Goal: Task Accomplishment & Management: Use online tool/utility

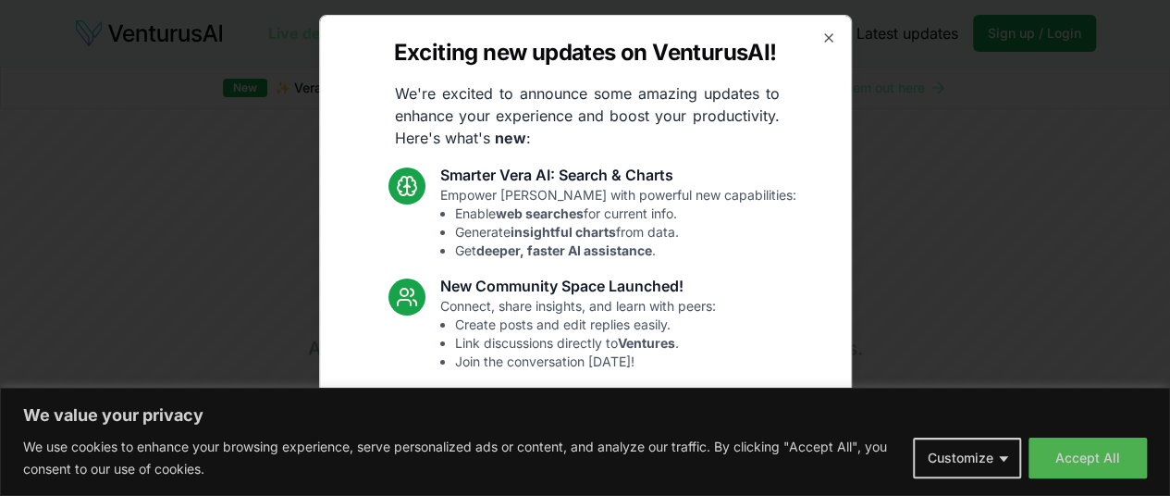
scroll to position [275, 0]
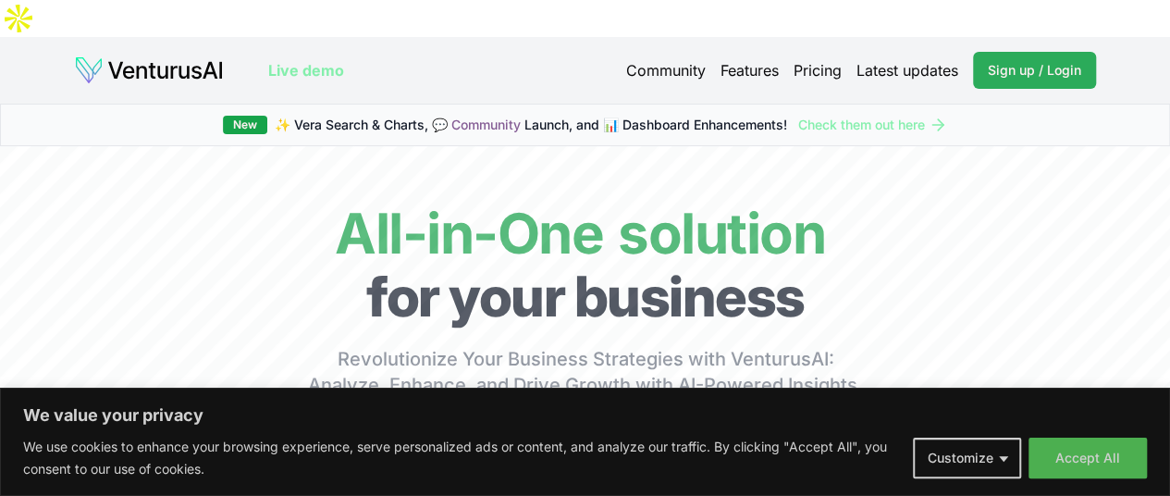
click at [999, 61] on span "Sign up / Login" at bounding box center [1034, 70] width 93 height 18
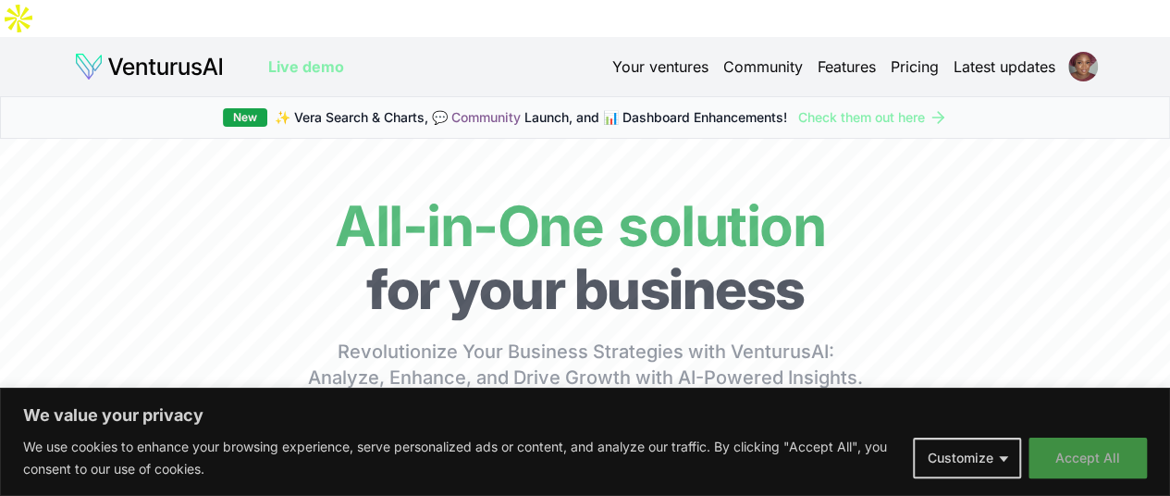
click at [1089, 456] on button "Accept All" at bounding box center [1087, 457] width 118 height 41
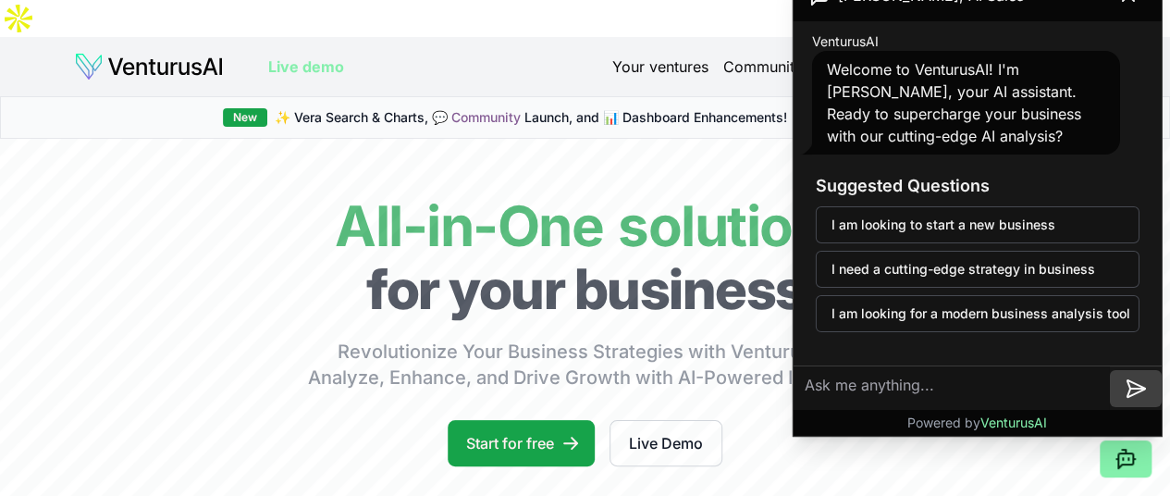
click at [1132, 393] on icon at bounding box center [1136, 388] width 22 height 22
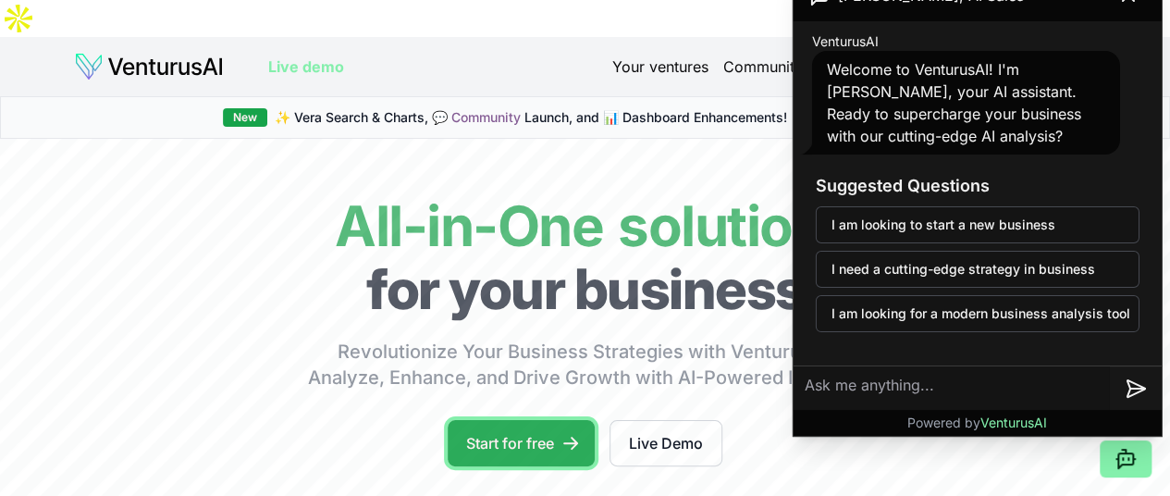
click at [531, 434] on link "Start for free" at bounding box center [521, 443] width 147 height 46
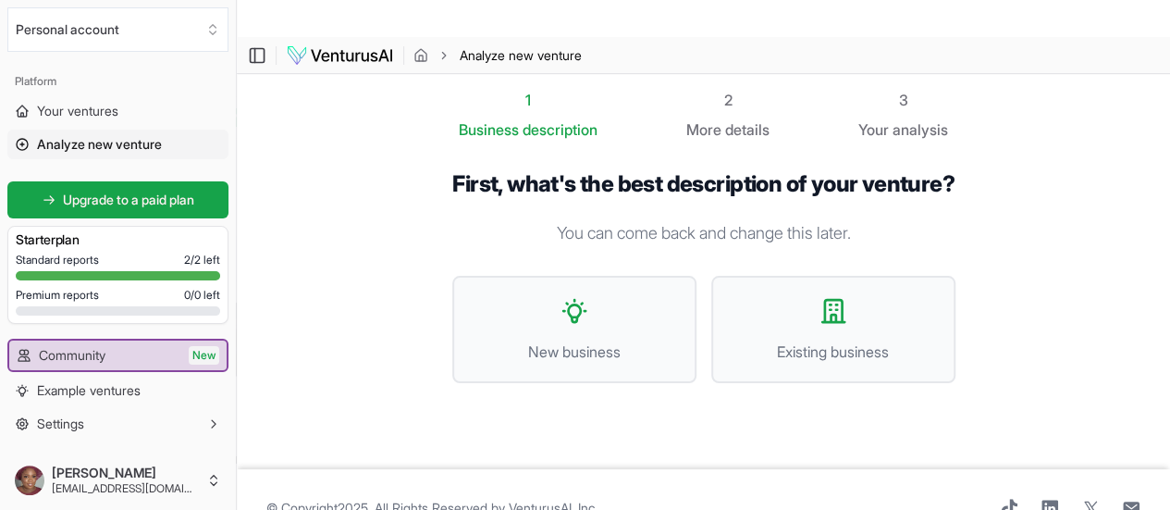
scroll to position [28, 0]
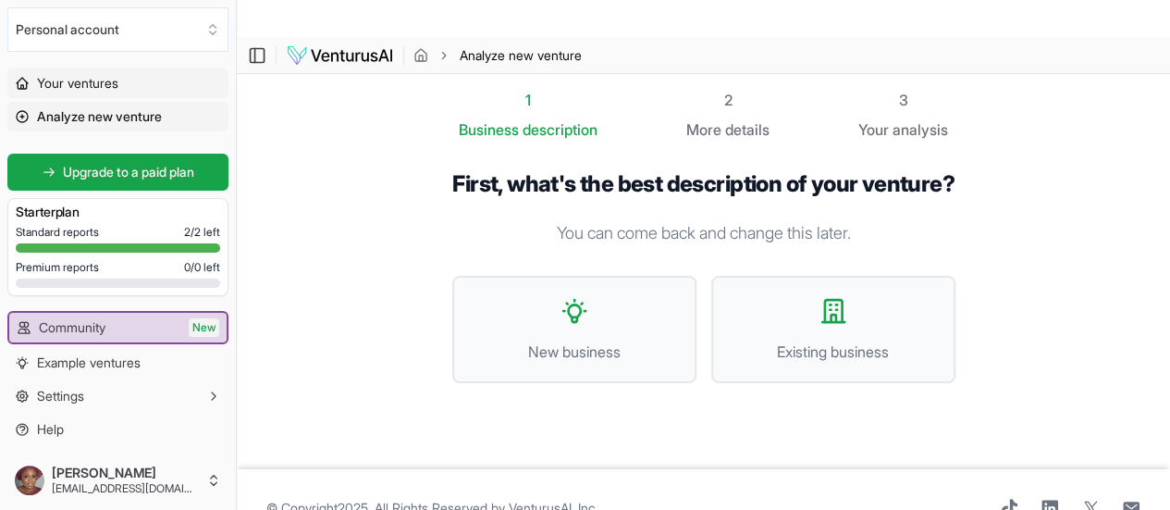
click at [151, 88] on link "Your ventures" at bounding box center [117, 83] width 221 height 30
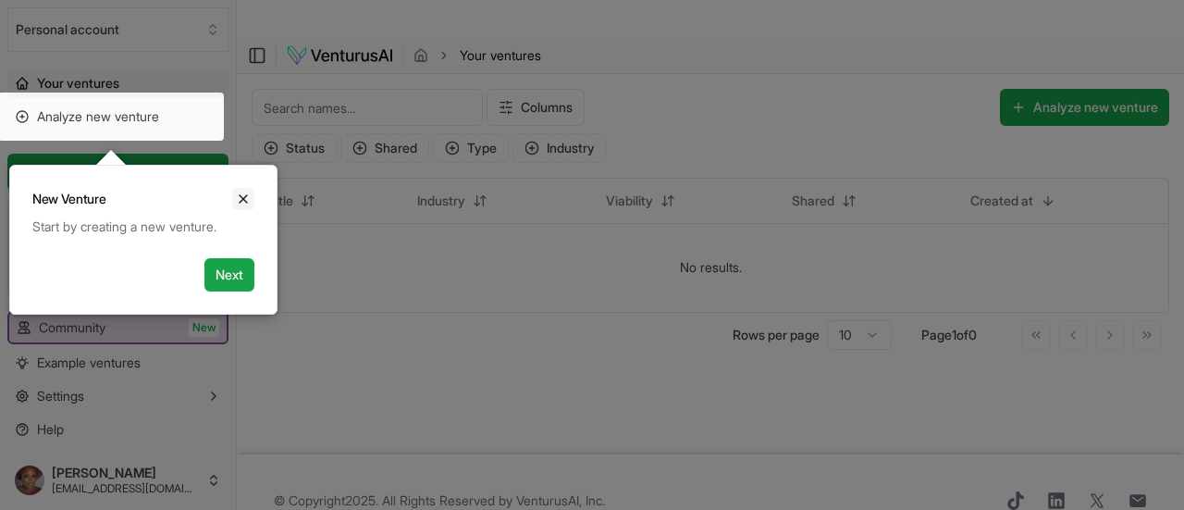
click at [246, 193] on icon "Close" at bounding box center [243, 198] width 15 height 15
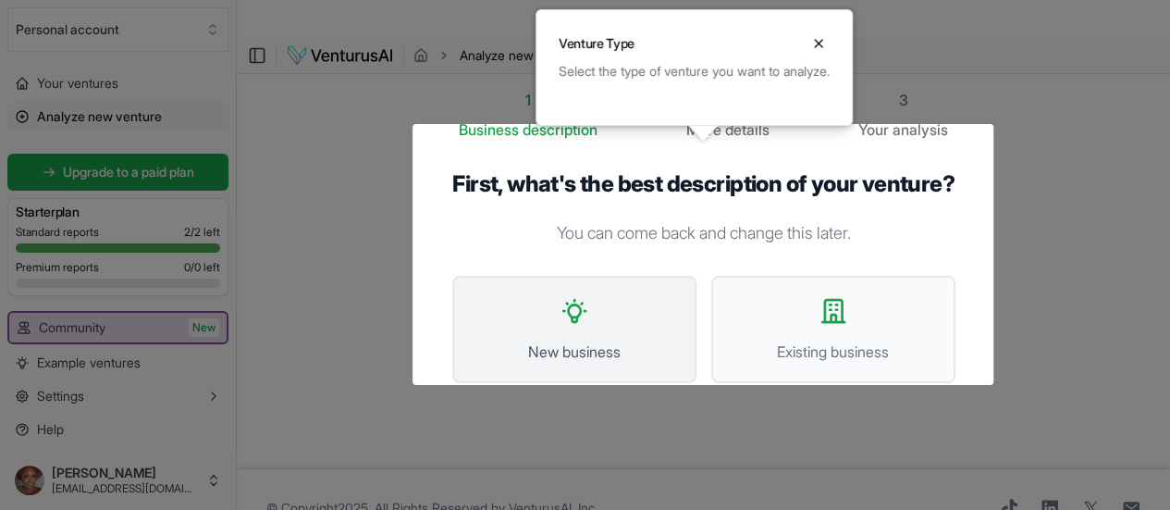
click at [594, 326] on button "New business" at bounding box center [574, 329] width 244 height 107
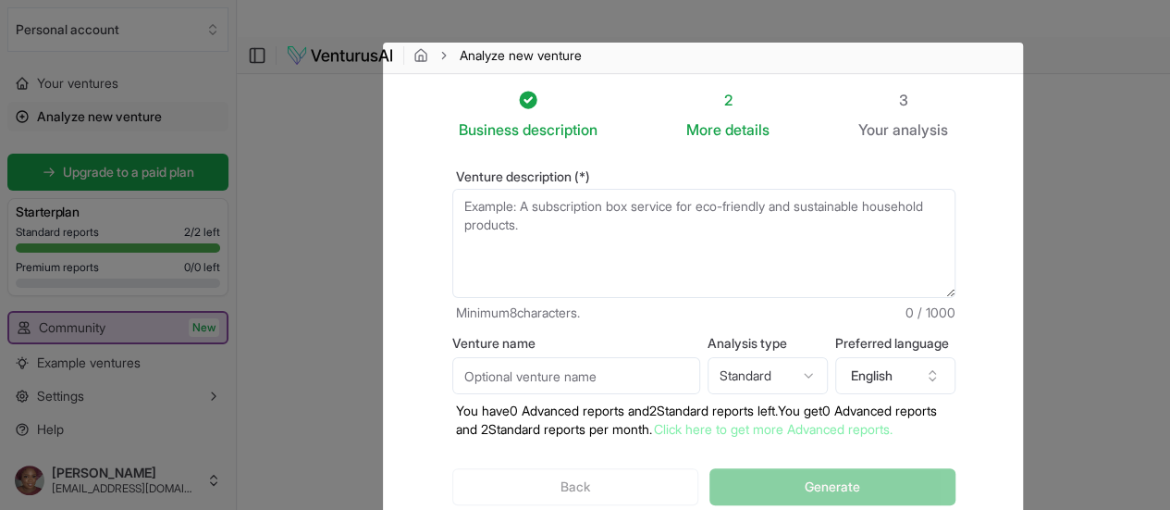
click at [496, 189] on textarea "Venture description (*)" at bounding box center [703, 243] width 503 height 109
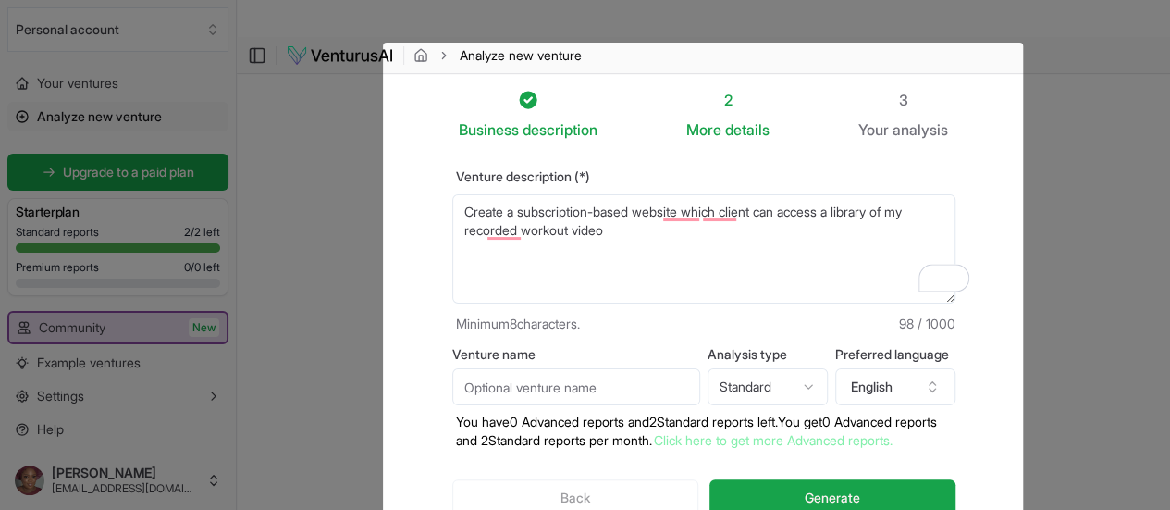
click at [697, 227] on textarea "Create a subscription-based websitr which client can access a library of my rec…" at bounding box center [703, 248] width 503 height 109
type textarea "Create a subscription-based website where clients can access a library of my re…"
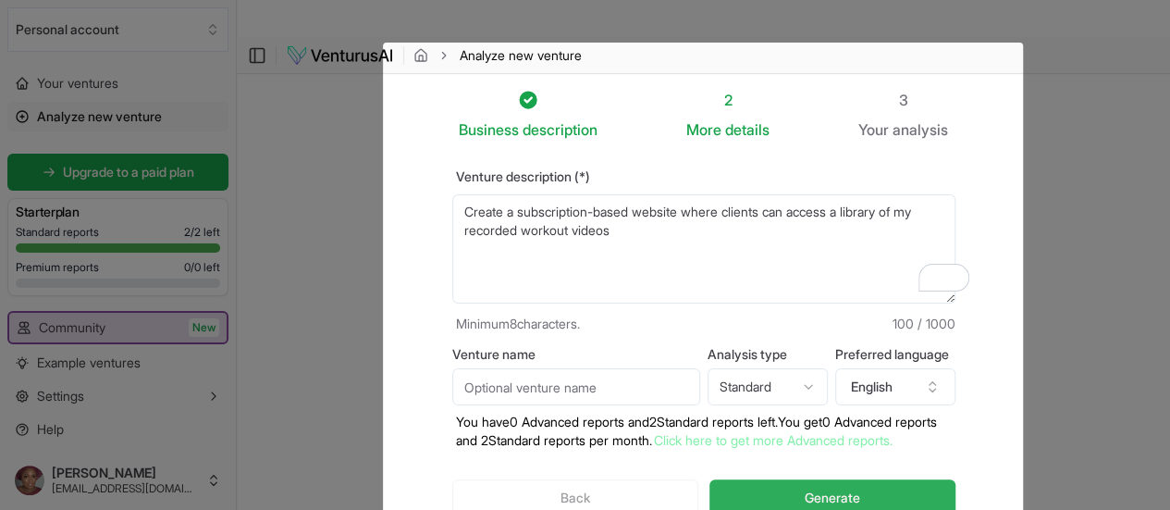
click at [811, 479] on button "Generate" at bounding box center [831, 497] width 245 height 37
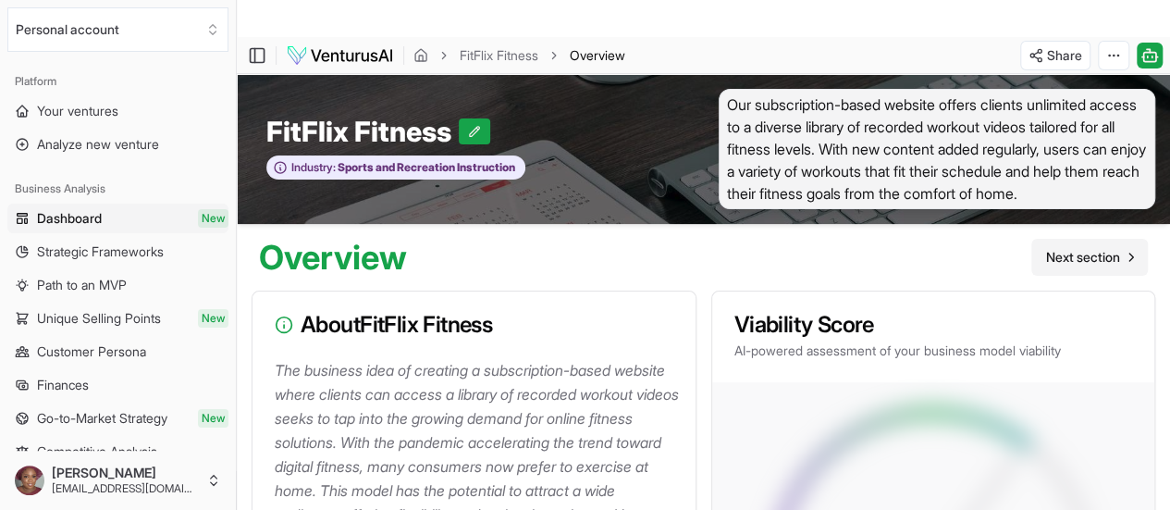
click at [1076, 248] on span "Next section" at bounding box center [1083, 257] width 74 height 18
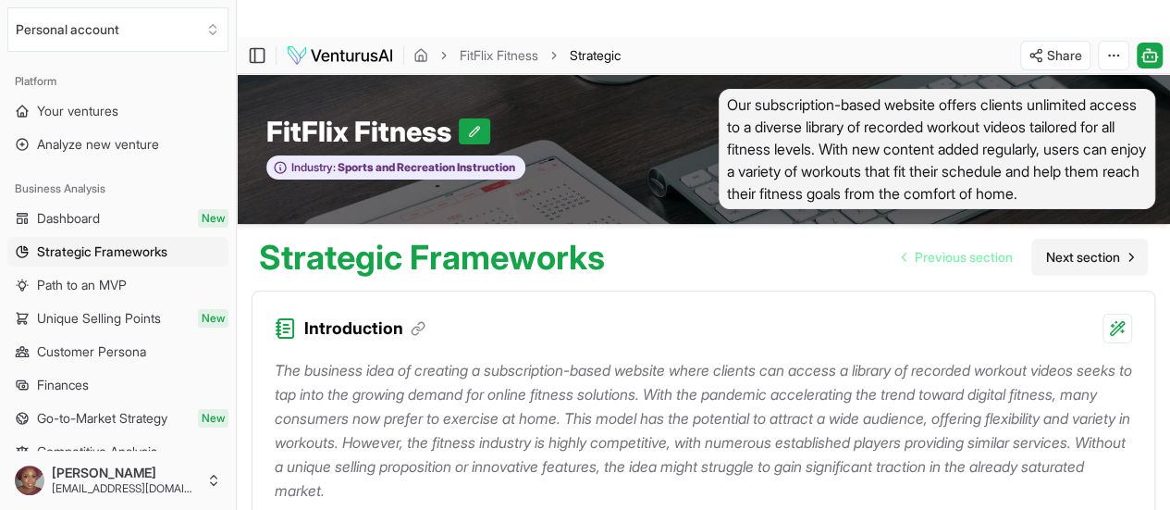
click at [1084, 248] on span "Next section" at bounding box center [1083, 257] width 74 height 18
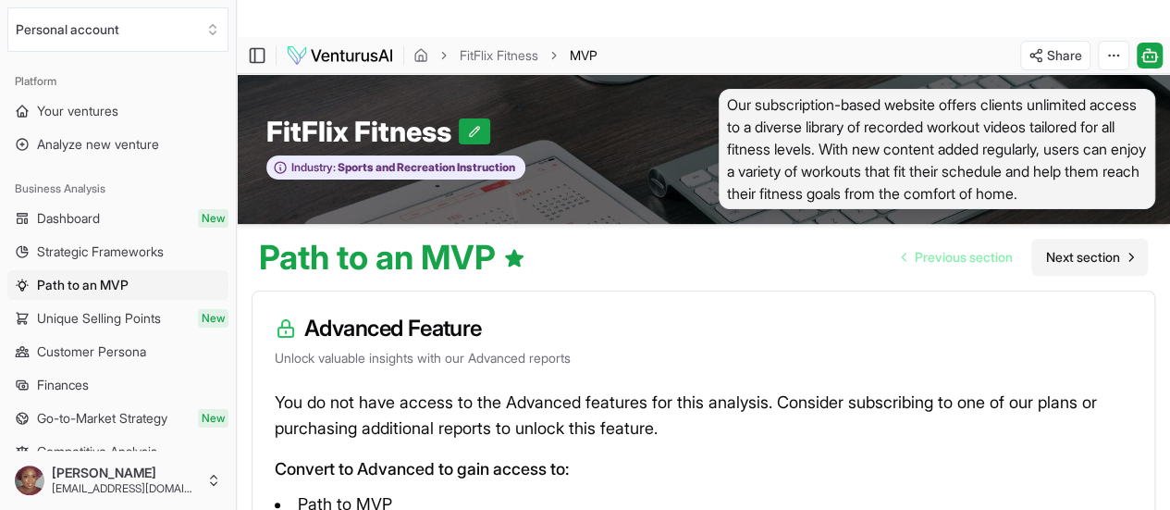
click at [1079, 248] on span "Next section" at bounding box center [1083, 257] width 74 height 18
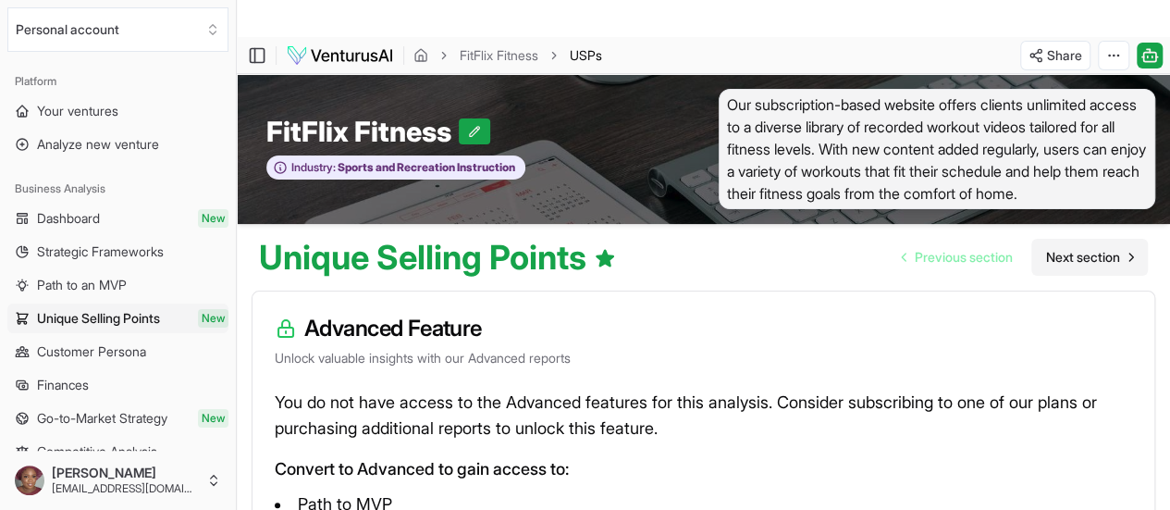
click at [1091, 248] on span "Next section" at bounding box center [1083, 257] width 74 height 18
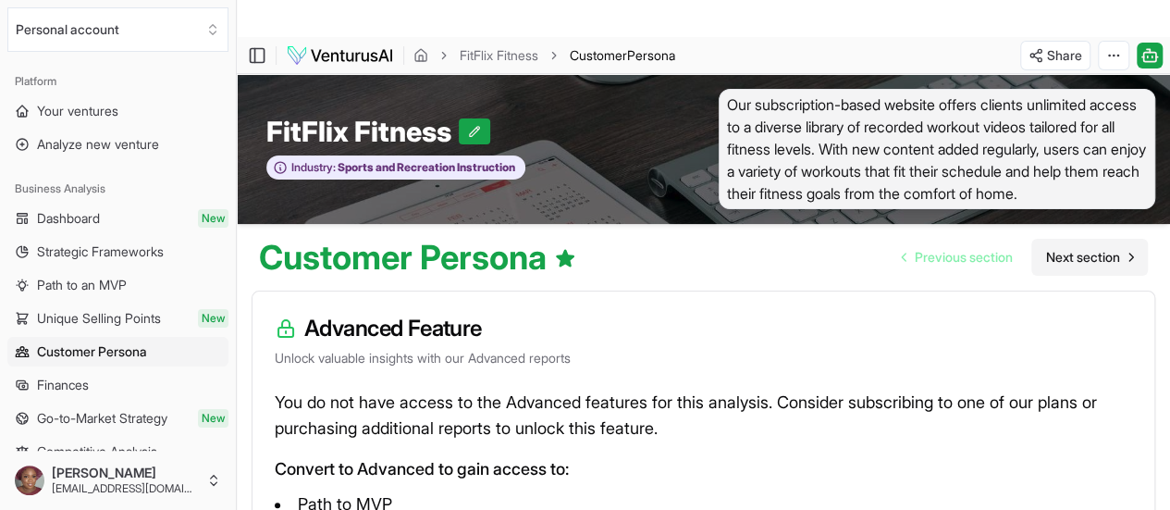
click at [1095, 248] on span "Next section" at bounding box center [1083, 257] width 74 height 18
